Goal: Task Accomplishment & Management: Manage account settings

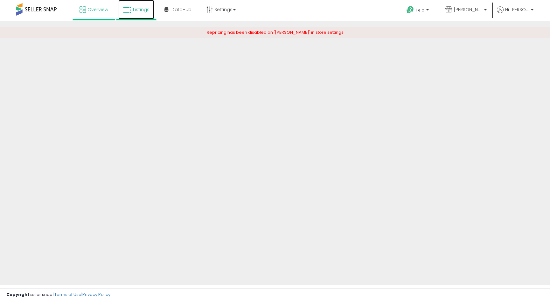
click at [146, 11] on link "Listings" at bounding box center [136, 9] width 36 height 19
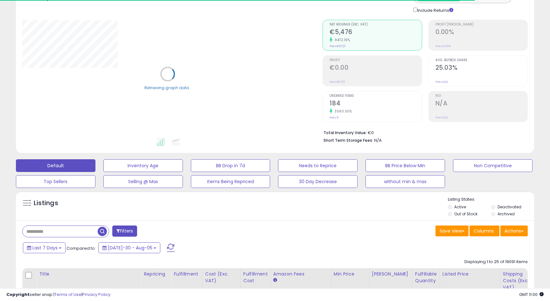
scroll to position [114, 0]
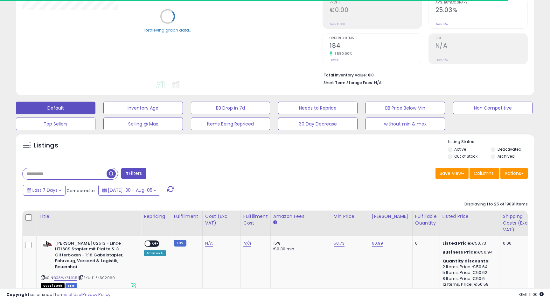
click at [72, 175] on input "text" at bounding box center [65, 173] width 84 height 11
paste input "*******"
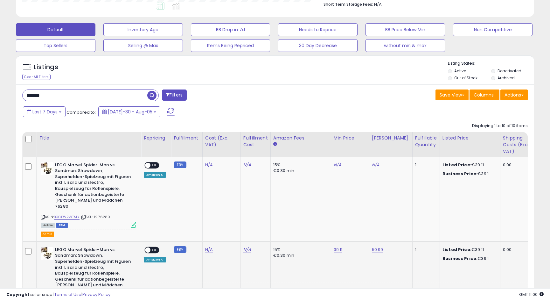
scroll to position [187, 0]
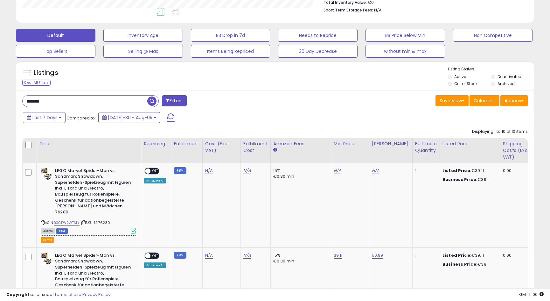
drag, startPoint x: 496, startPoint y: 78, endPoint x: 495, endPoint y: 83, distance: 5.1
click at [495, 79] on li "Deactivated" at bounding box center [512, 77] width 42 height 7
click at [495, 83] on li "Archived" at bounding box center [512, 84] width 42 height 7
click at [495, 78] on li "Deactivated" at bounding box center [512, 77] width 42 height 7
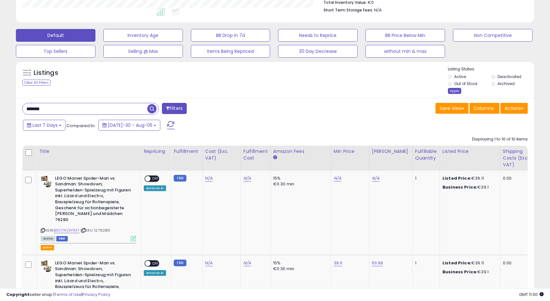
click at [449, 94] on div "Apply" at bounding box center [454, 91] width 13 height 6
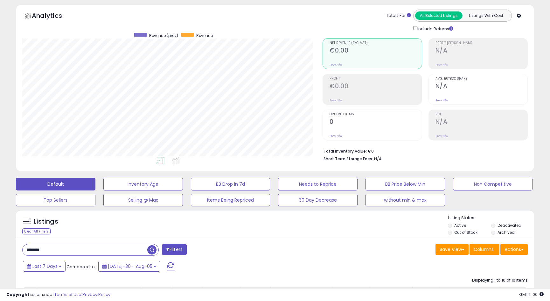
scroll to position [49, 0]
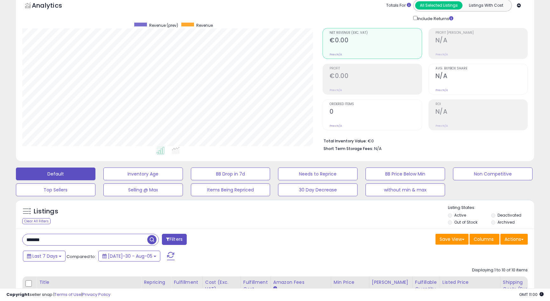
click at [102, 240] on input "*******" at bounding box center [85, 239] width 125 height 11
paste input "text"
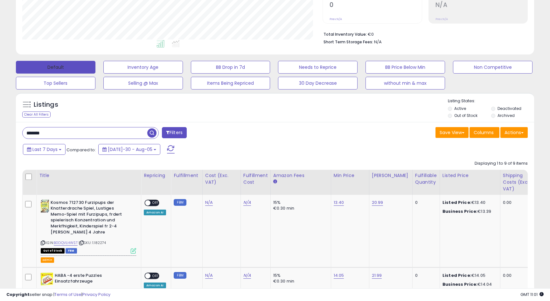
scroll to position [94, 0]
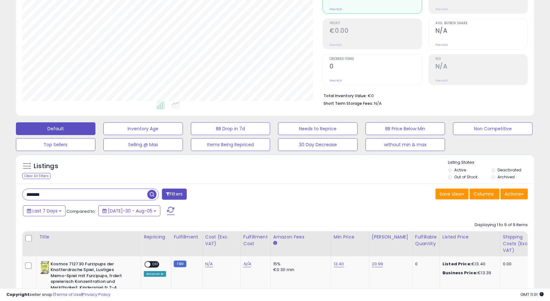
click at [58, 193] on input "*******" at bounding box center [85, 194] width 125 height 11
paste input "text"
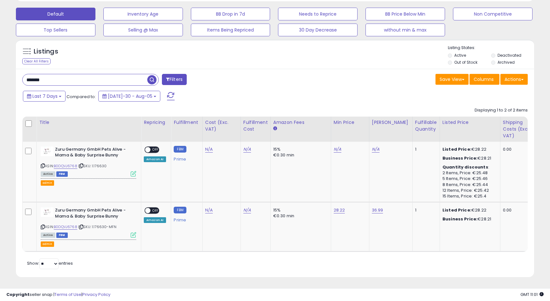
scroll to position [130, 301]
click at [94, 79] on input "*******" at bounding box center [85, 79] width 125 height 11
paste input "*"
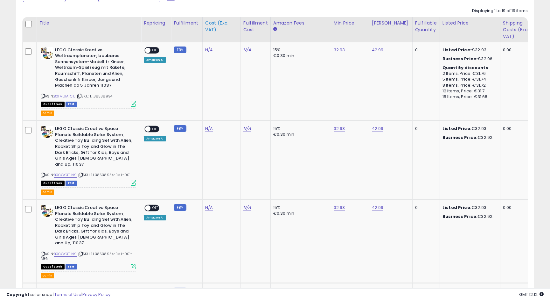
scroll to position [169, 0]
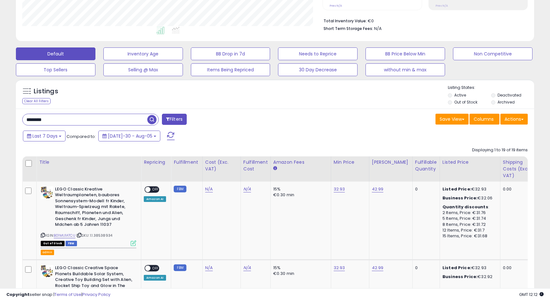
click at [76, 116] on input "********" at bounding box center [85, 119] width 125 height 11
paste input "text"
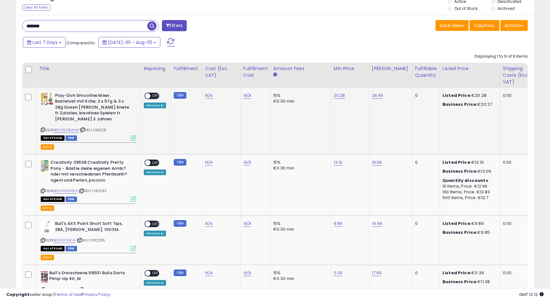
scroll to position [158, 0]
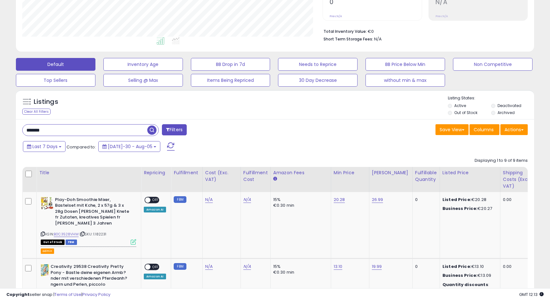
click at [118, 128] on input "*******" at bounding box center [85, 129] width 125 height 11
paste input "text"
type input "*******"
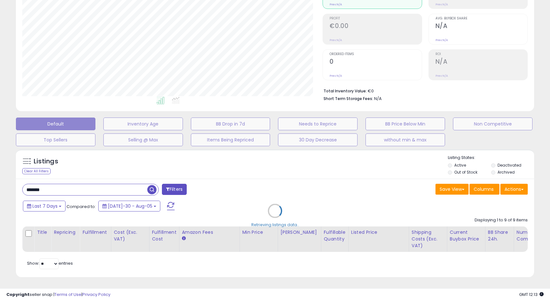
scroll to position [99, 0]
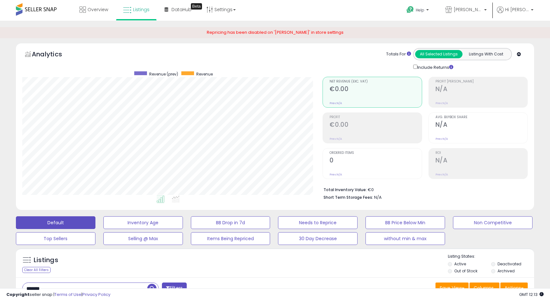
scroll to position [157, 0]
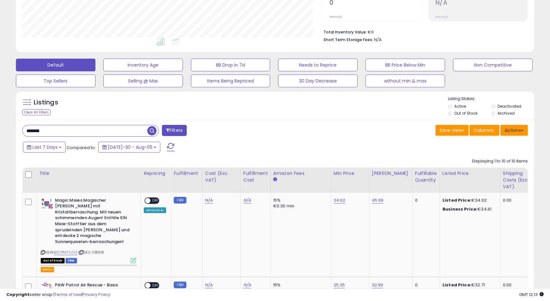
click at [512, 133] on button "Actions" at bounding box center [513, 130] width 27 height 11
click at [295, 135] on div "Save View Save As New View Update Current View Columns Actions Import Export Vi…" at bounding box center [404, 131] width 258 height 12
click at [506, 132] on button "Actions" at bounding box center [513, 130] width 27 height 11
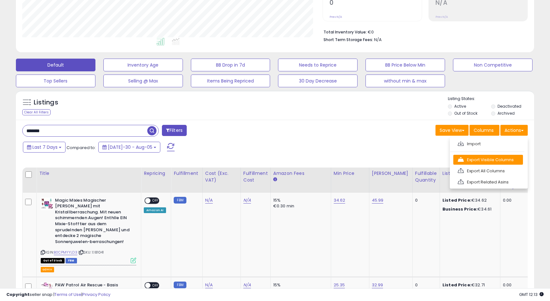
click at [490, 157] on link "Export Visible Columns" at bounding box center [488, 160] width 70 height 10
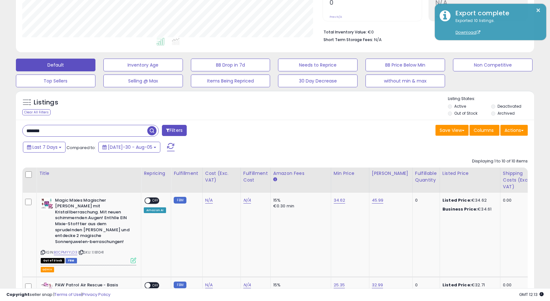
click at [93, 133] on input "*******" at bounding box center [85, 130] width 125 height 11
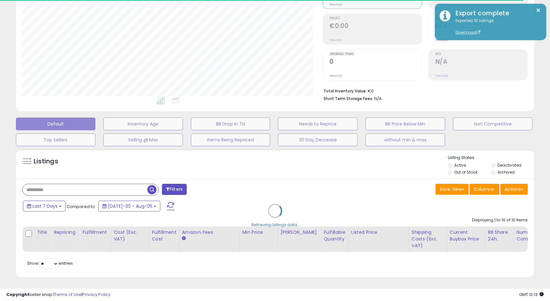
click at [537, 10] on button "×" at bounding box center [538, 10] width 5 height 8
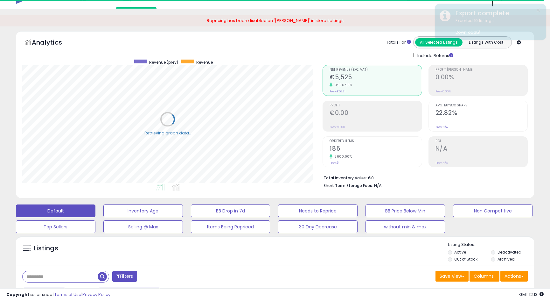
scroll to position [0, 0]
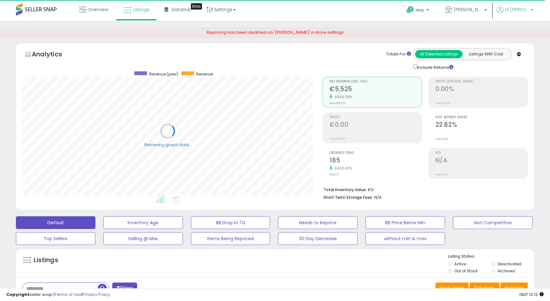
click at [523, 14] on p "Hi Ingo" at bounding box center [515, 10] width 37 height 8
click at [502, 36] on link "Account" at bounding box center [506, 34] width 17 height 6
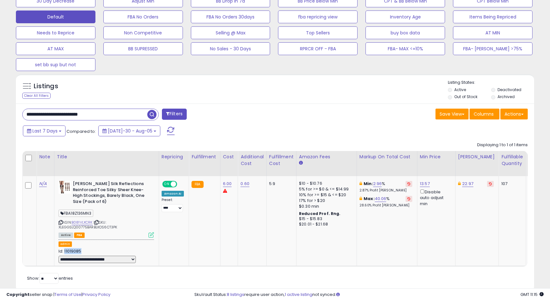
scroll to position [130, 301]
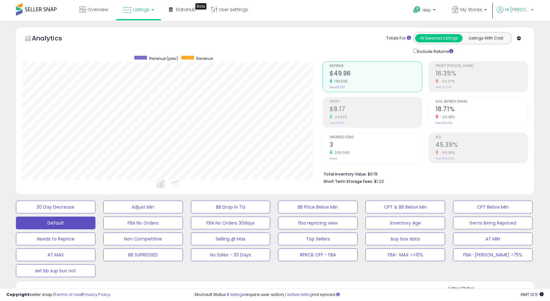
click at [510, 15] on link "Hi [PERSON_NAME]" at bounding box center [515, 13] width 37 height 14
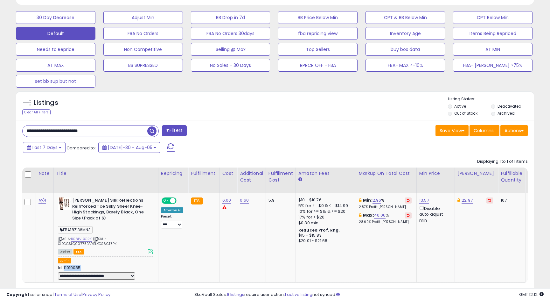
scroll to position [220, 0]
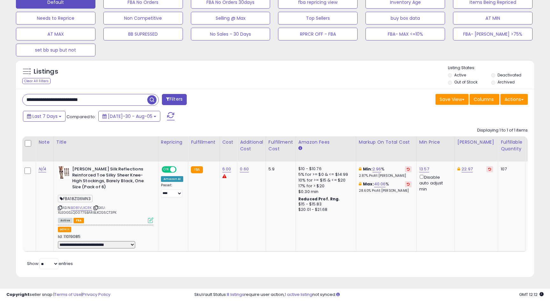
click at [315, 119] on div "Last 7 Days Compared to: [DATE]-30 - Aug-05" at bounding box center [210, 117] width 379 height 14
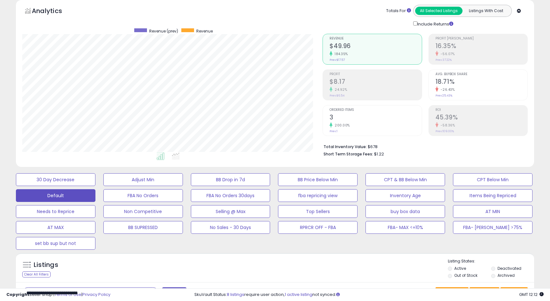
scroll to position [0, 0]
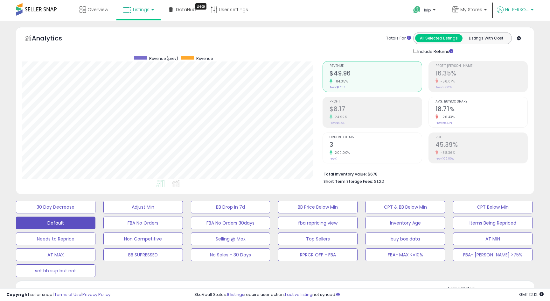
click at [513, 15] on link "Hi [PERSON_NAME]" at bounding box center [515, 13] width 37 height 14
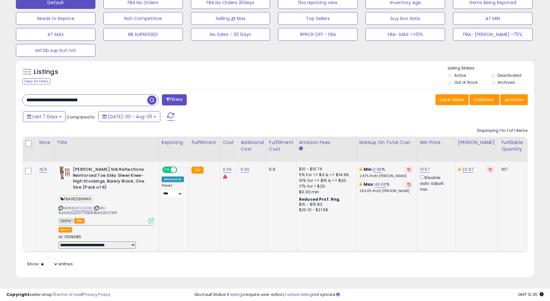
scroll to position [220, 0]
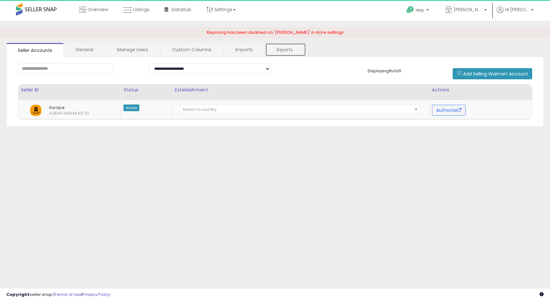
click at [274, 52] on link "Exports" at bounding box center [285, 49] width 41 height 13
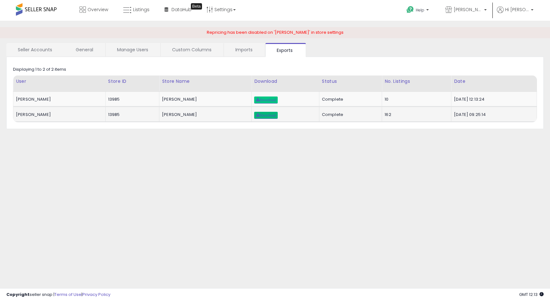
click at [256, 116] on span "Download" at bounding box center [266, 115] width 20 height 4
